Goal: Information Seeking & Learning: Learn about a topic

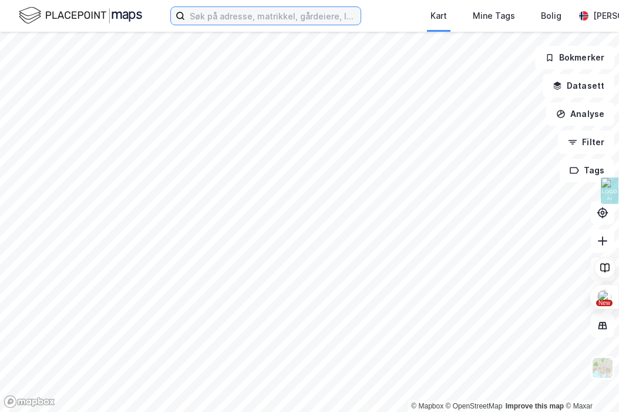
click at [204, 18] on input at bounding box center [273, 16] width 176 height 18
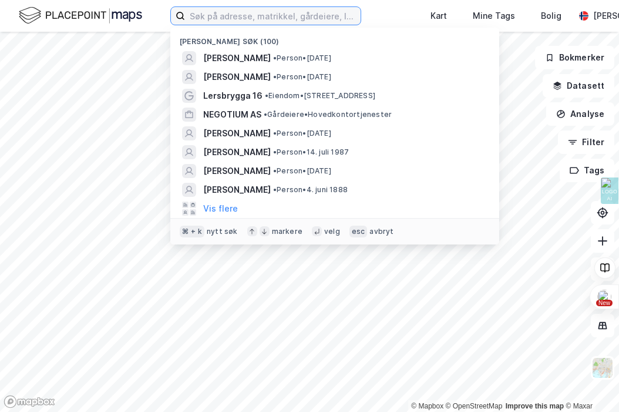
click at [204, 18] on input at bounding box center [273, 16] width 176 height 18
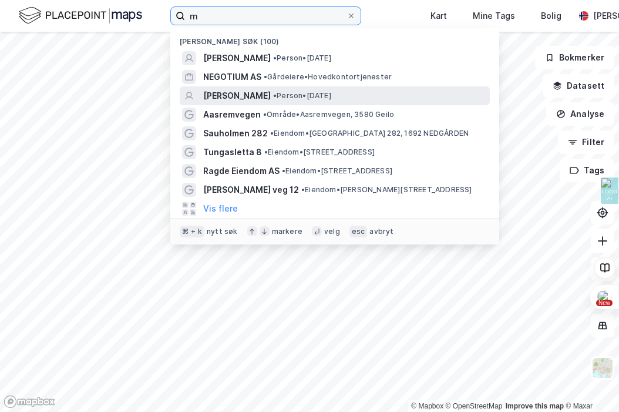
type input "m"
click at [259, 89] on span "[PERSON_NAME]" at bounding box center [237, 96] width 68 height 14
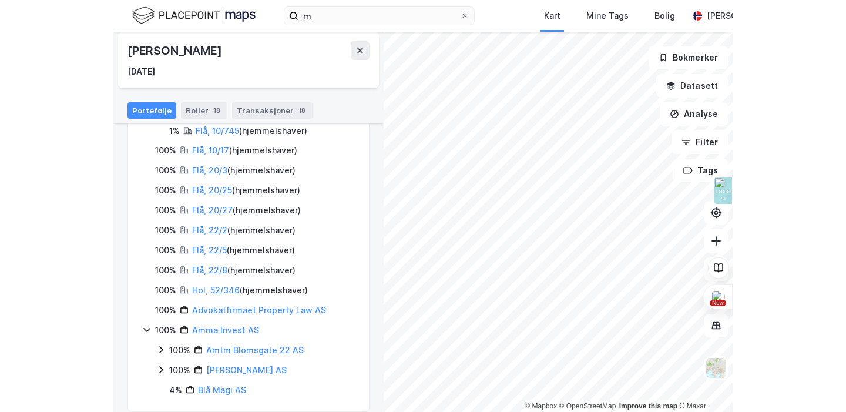
scroll to position [169, 0]
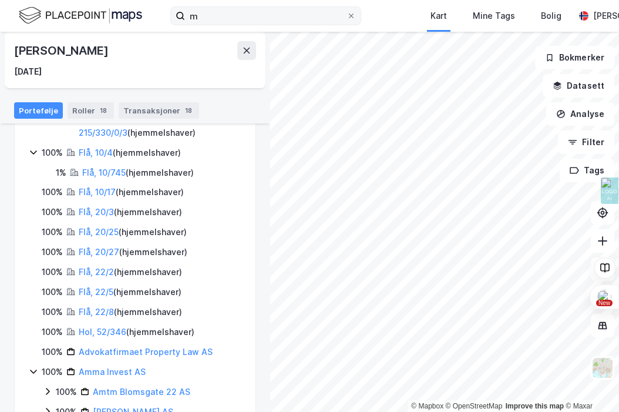
click at [355, 21] on div "m Kart Mine Tags Bolig [PERSON_NAME][GEOGRAPHIC_DATA] © Mapbox © OpenStreetMap …" at bounding box center [309, 206] width 619 height 412
click at [506, 0] on html "m Kart Mine Tags Bolig [PERSON_NAME][GEOGRAPHIC_DATA] © Mapbox © OpenStreetMap …" at bounding box center [309, 206] width 619 height 412
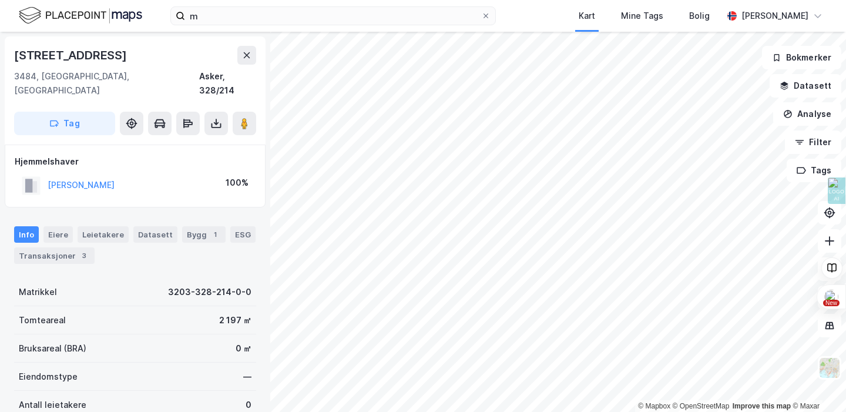
click at [618, 411] on html "m Kart Mine Tags Bolig [PERSON_NAME][GEOGRAPHIC_DATA] © Mapbox © OpenStreetMap …" at bounding box center [423, 206] width 846 height 412
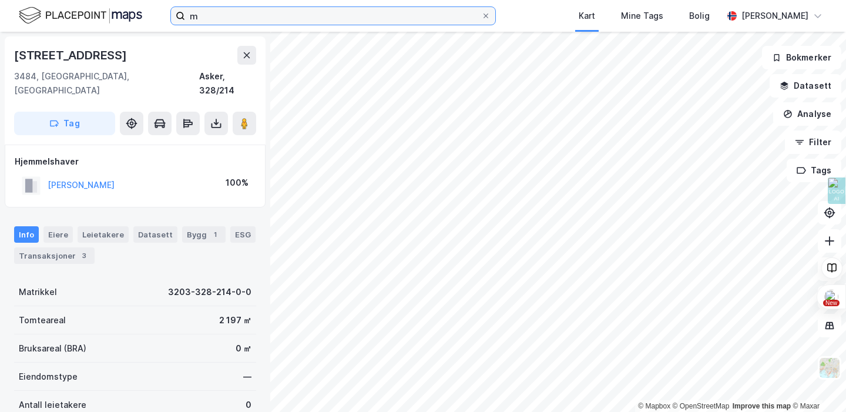
click at [214, 15] on input "m" at bounding box center [333, 16] width 296 height 18
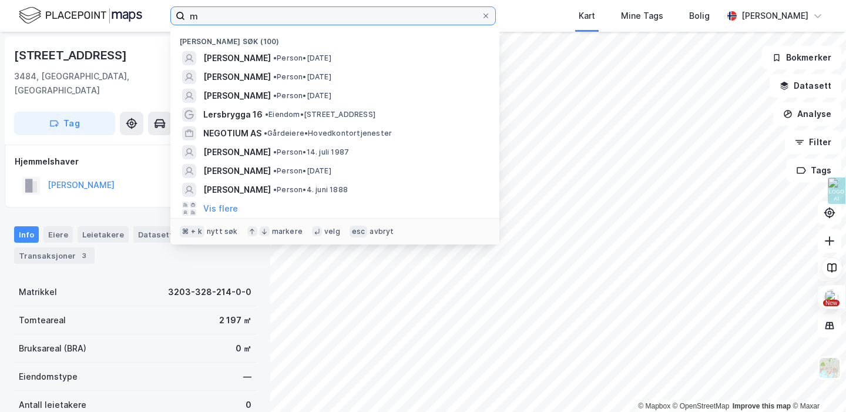
click at [214, 15] on input "m" at bounding box center [333, 16] width 296 height 18
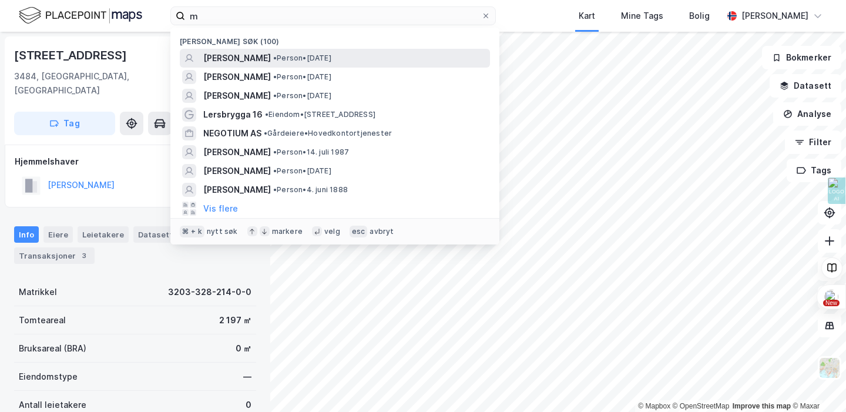
click at [271, 61] on span "[PERSON_NAME]" at bounding box center [237, 58] width 68 height 14
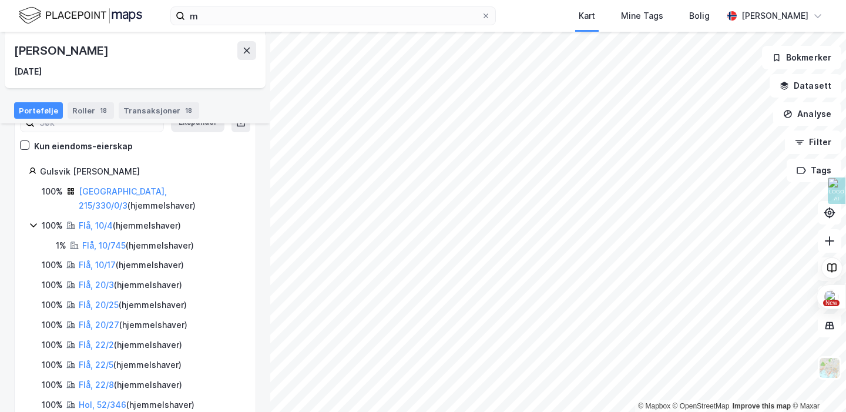
scroll to position [93, 0]
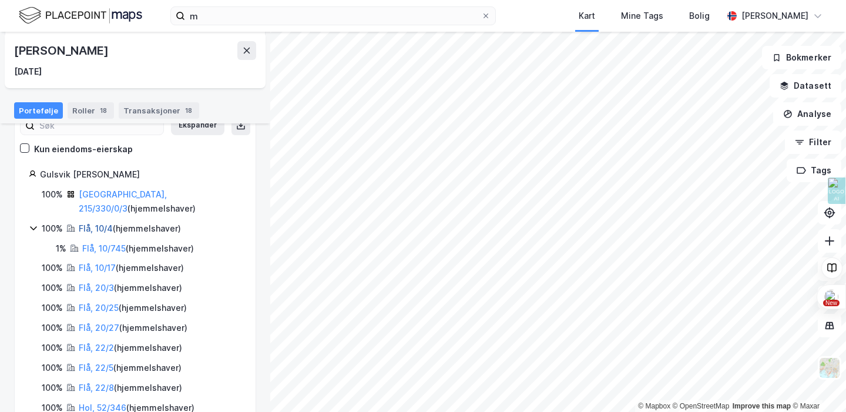
click at [85, 223] on link "Flå, 10/4" at bounding box center [96, 228] width 34 height 10
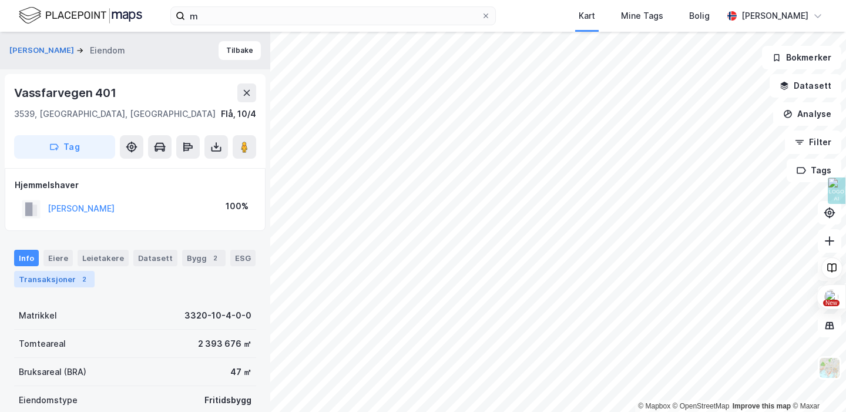
click at [54, 281] on div "Transaksjoner 2" at bounding box center [54, 279] width 80 height 16
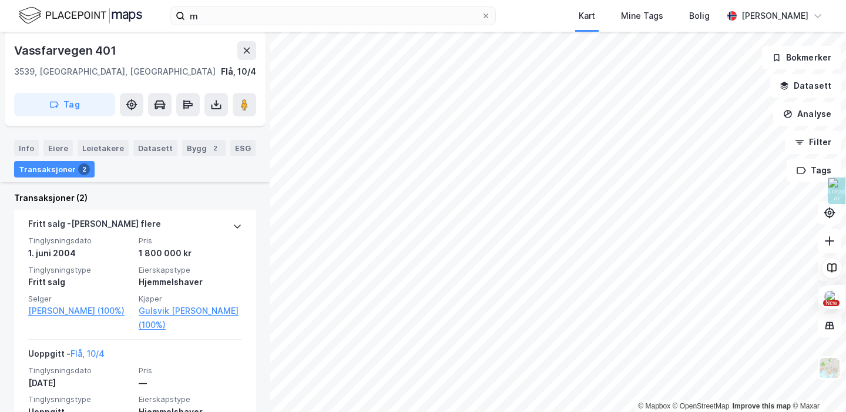
scroll to position [307, 0]
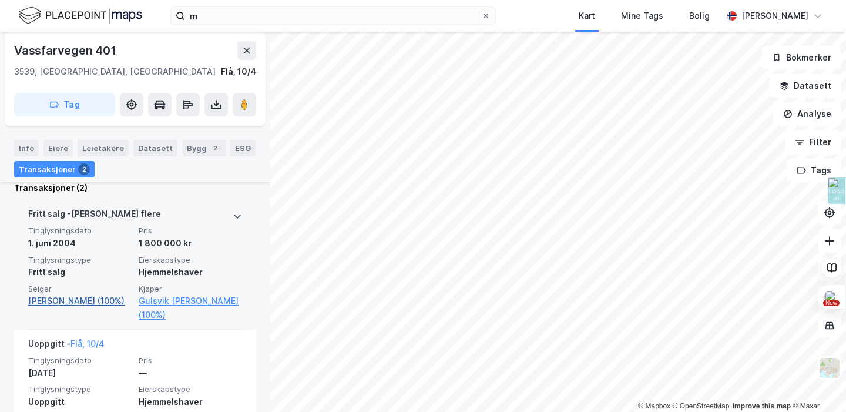
click at [74, 302] on link "[PERSON_NAME] (100%)" at bounding box center [79, 301] width 103 height 14
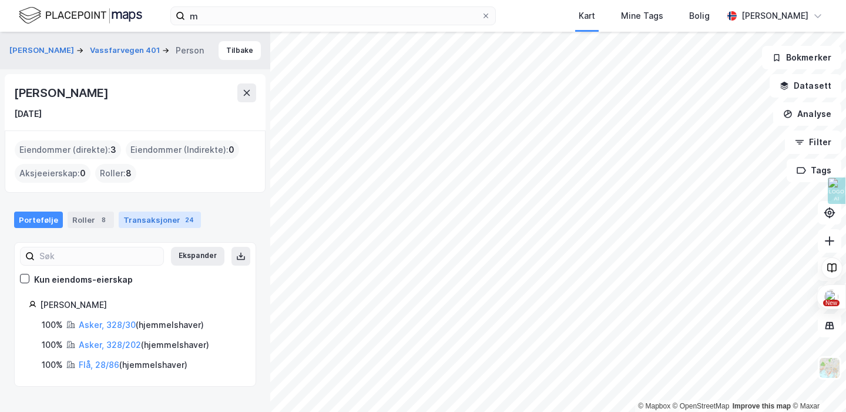
click at [143, 220] on div "Transaksjoner 24" at bounding box center [160, 219] width 82 height 16
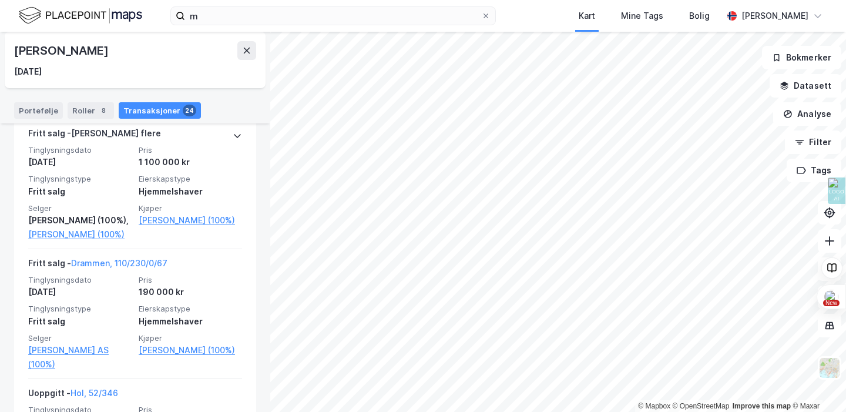
scroll to position [2312, 0]
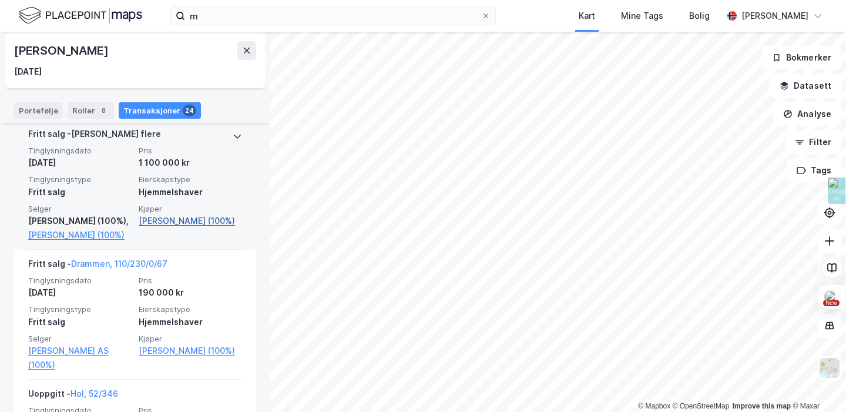
click at [172, 221] on link "[PERSON_NAME] (100%)" at bounding box center [190, 221] width 103 height 14
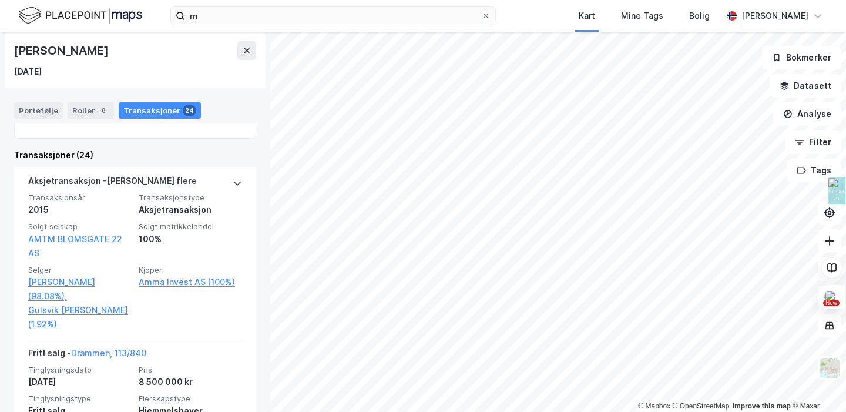
scroll to position [0, 0]
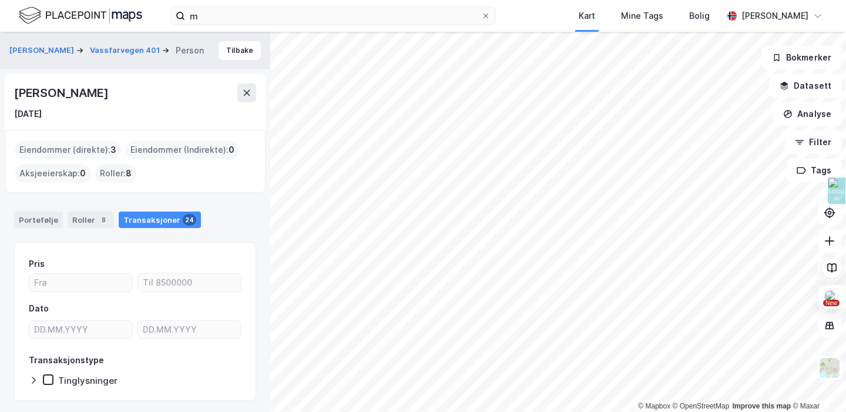
click at [84, 152] on div "Eiendommer (direkte) : 3" at bounding box center [68, 149] width 106 height 19
click at [36, 217] on div "Portefølje" at bounding box center [38, 219] width 49 height 16
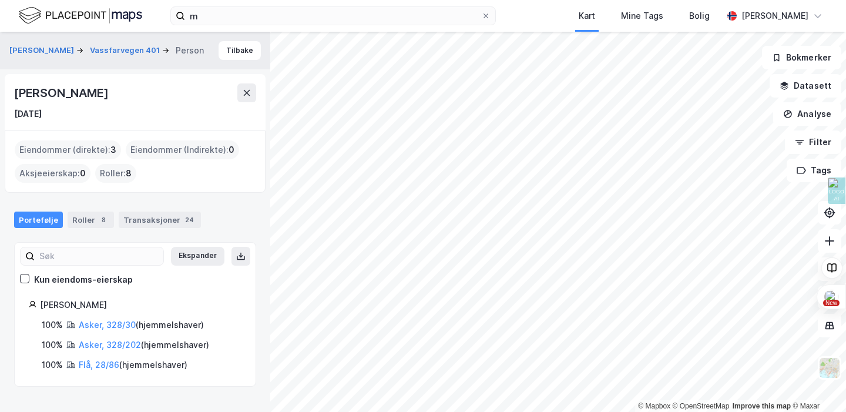
click at [36, 218] on div "Portefølje" at bounding box center [38, 219] width 49 height 16
click at [105, 345] on link "Asker, 328/202" at bounding box center [110, 344] width 62 height 10
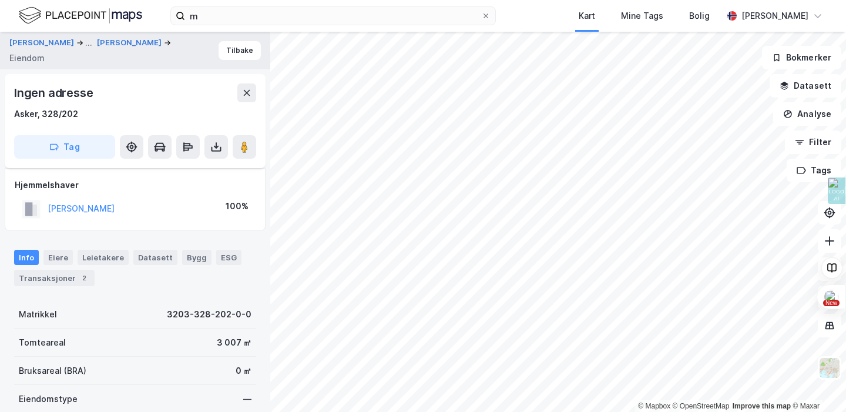
scroll to position [203, 0]
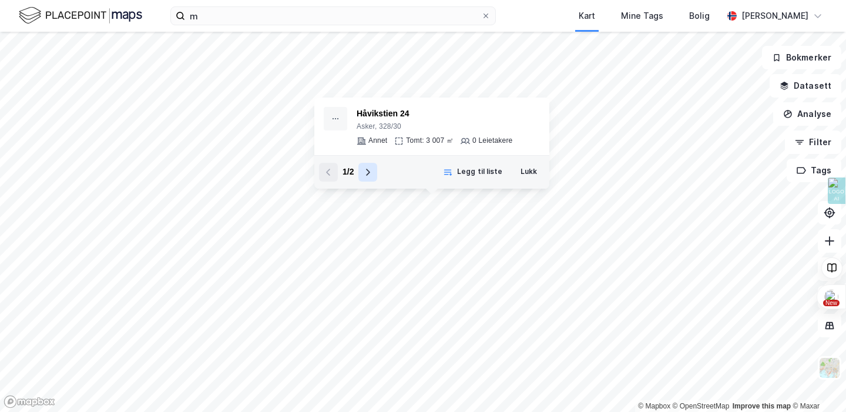
click at [364, 174] on icon at bounding box center [367, 171] width 9 height 9
click at [325, 172] on icon at bounding box center [328, 171] width 9 height 9
click at [536, 173] on button "Lukk" at bounding box center [529, 172] width 32 height 19
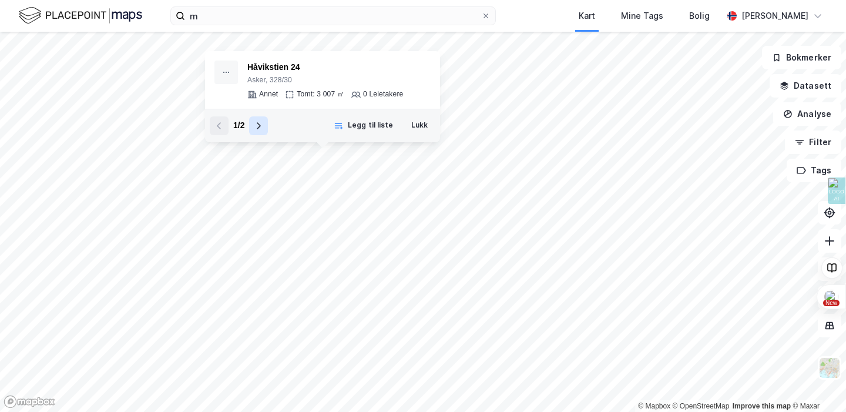
click at [256, 119] on button at bounding box center [258, 125] width 19 height 19
click at [224, 128] on button at bounding box center [219, 125] width 19 height 19
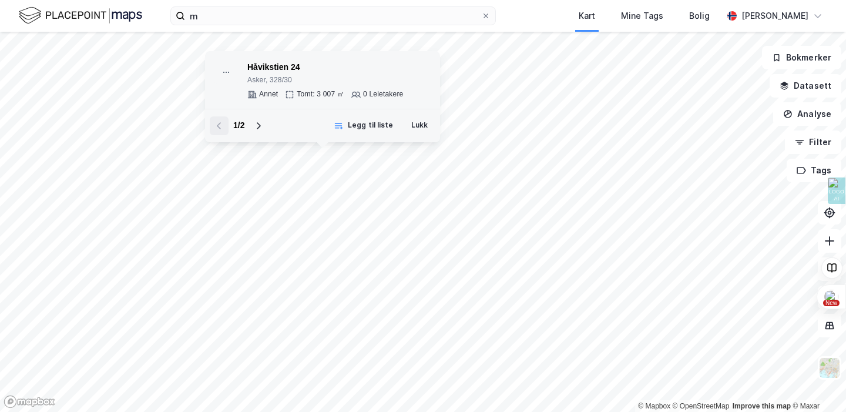
click at [270, 66] on div "Håvikstien 24" at bounding box center [325, 67] width 156 height 14
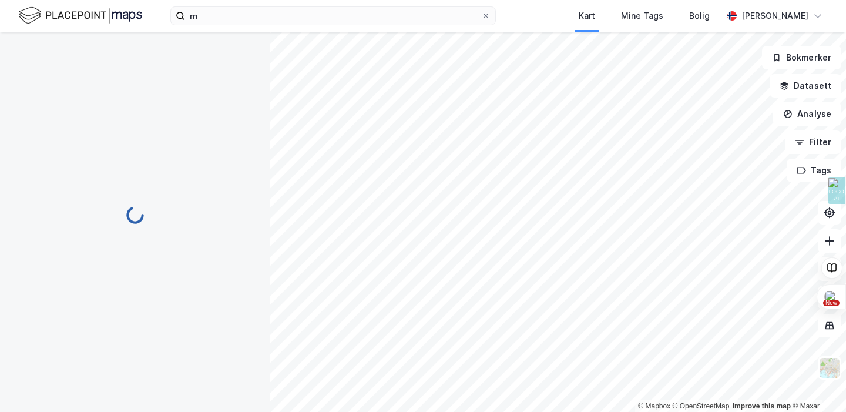
scroll to position [167, 0]
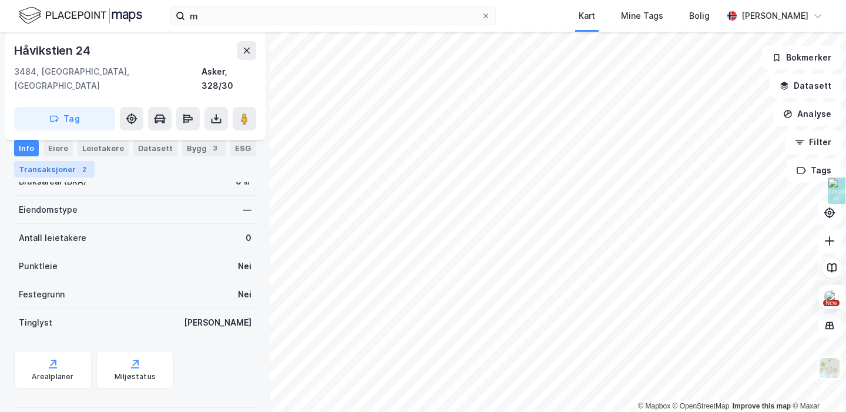
click at [63, 174] on div "Transaksjoner 2" at bounding box center [54, 169] width 80 height 16
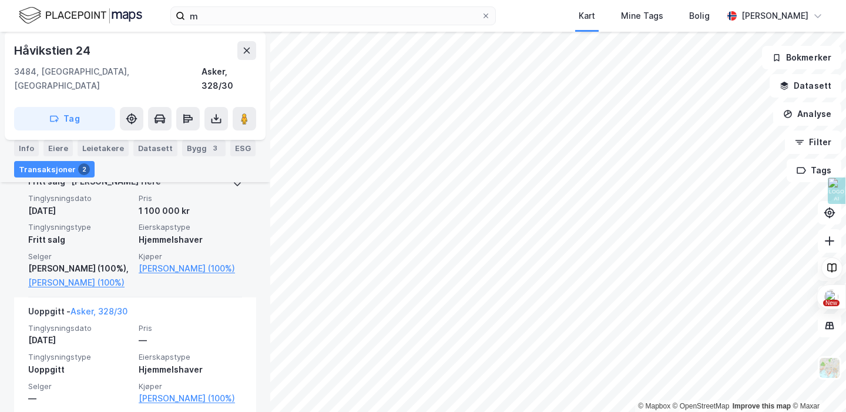
scroll to position [317, 0]
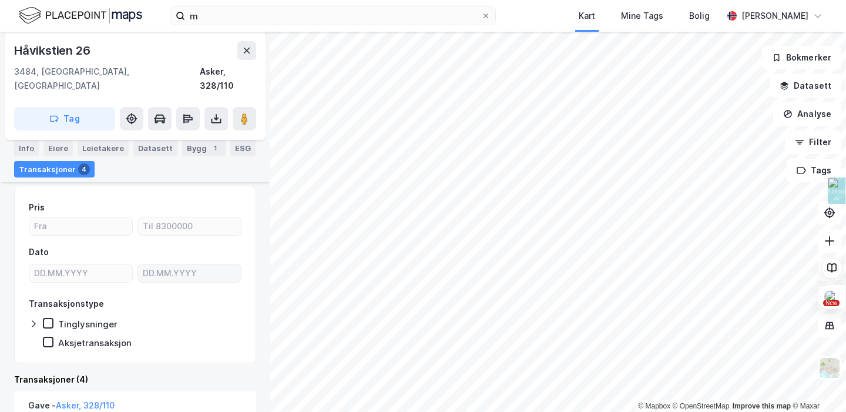
scroll to position [121, 0]
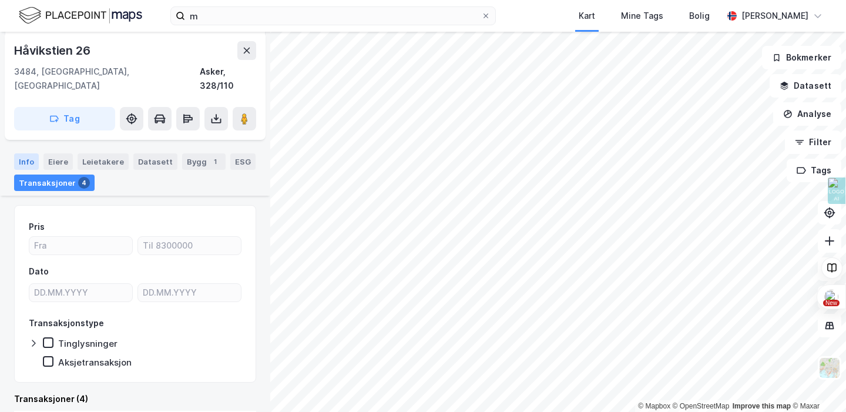
click at [24, 153] on div "Info" at bounding box center [26, 161] width 25 height 16
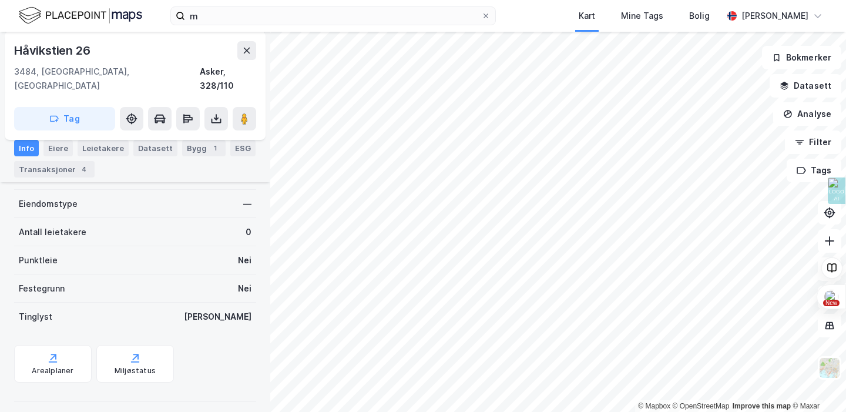
scroll to position [263, 0]
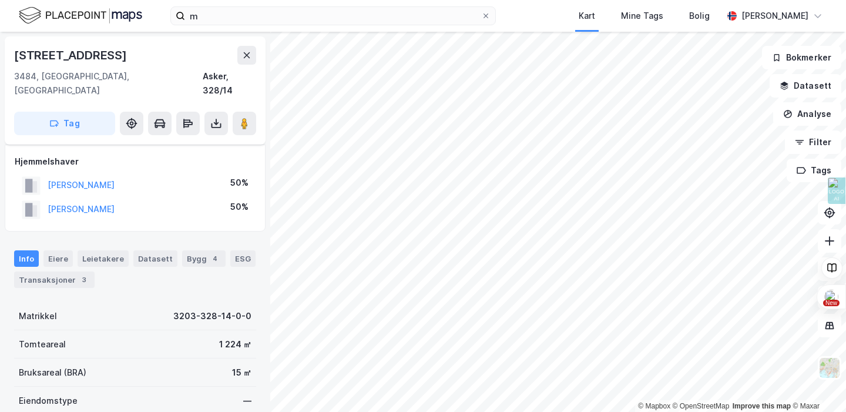
scroll to position [62, 0]
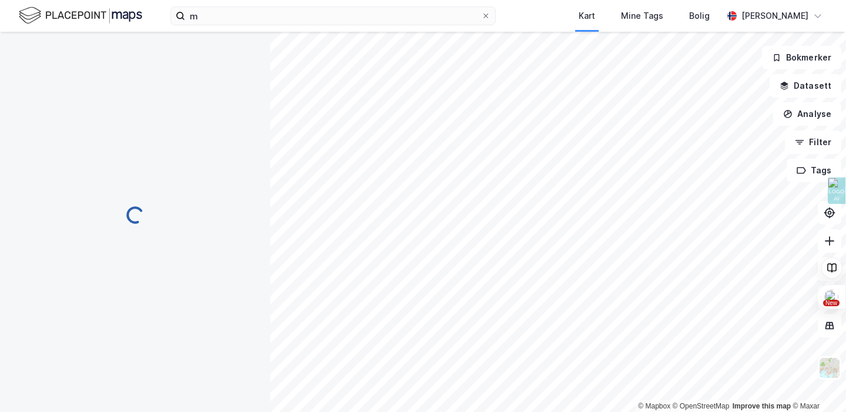
scroll to position [62, 0]
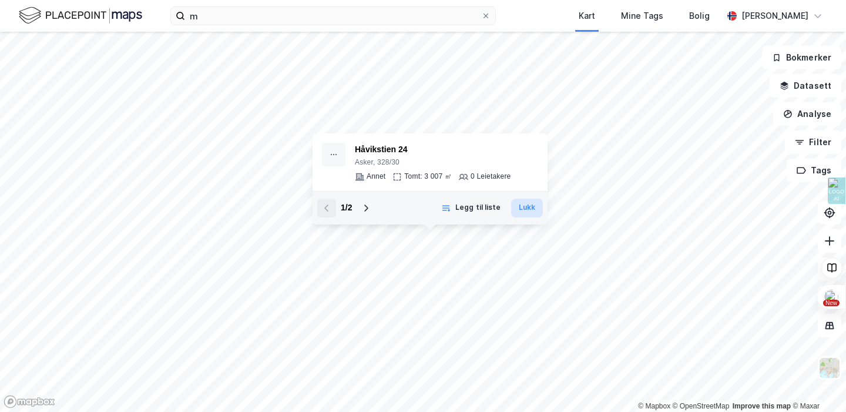
click at [516, 207] on button "Lukk" at bounding box center [527, 208] width 32 height 19
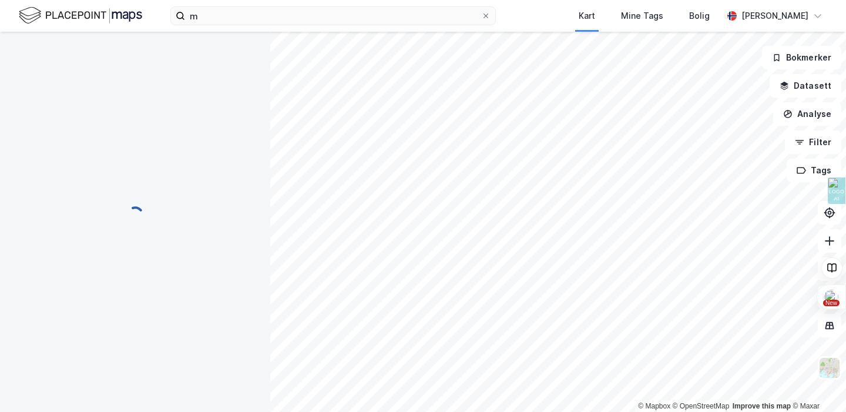
scroll to position [62, 0]
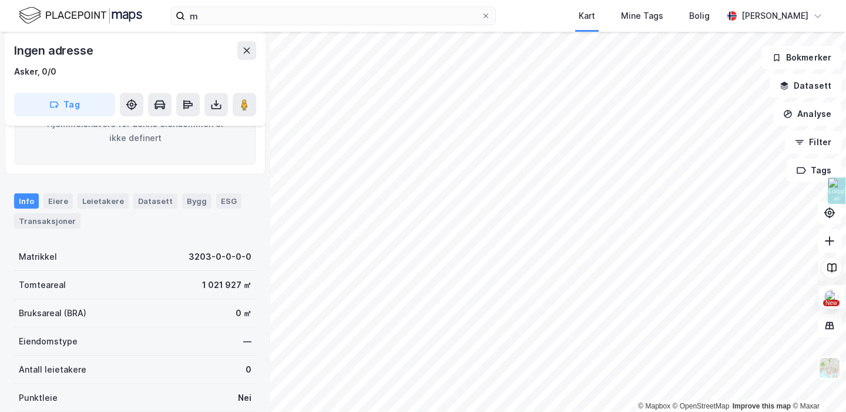
click at [528, 0] on html "m Kart Mine Tags Bolig [PERSON_NAME][GEOGRAPHIC_DATA] © Mapbox © OpenStreetMap …" at bounding box center [423, 206] width 846 height 412
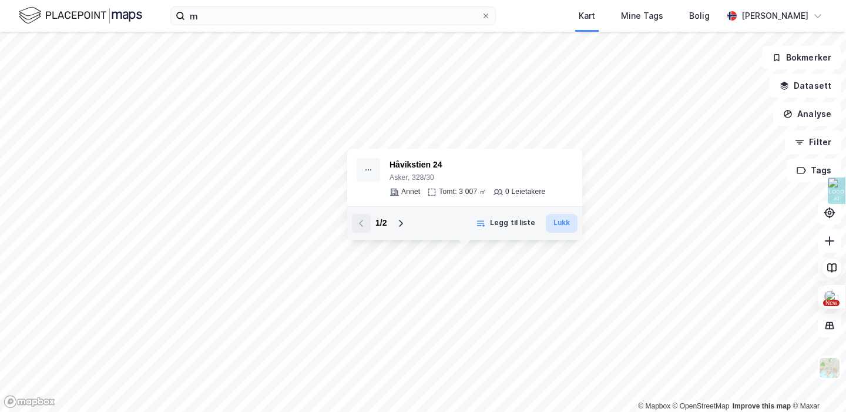
click at [550, 224] on button "Lukk" at bounding box center [562, 223] width 32 height 19
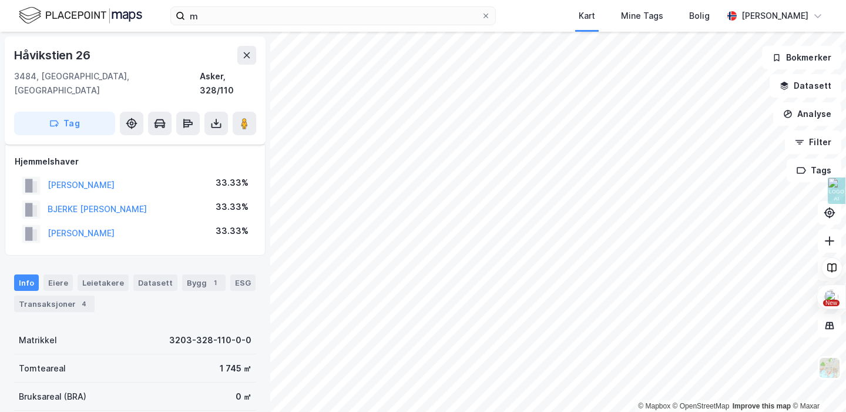
scroll to position [62, 0]
